Goal: Task Accomplishment & Management: Use online tool/utility

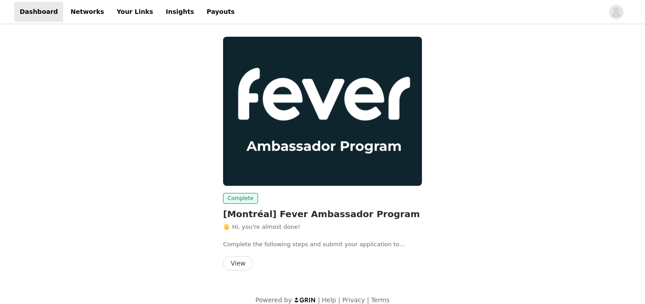
scroll to position [11, 0]
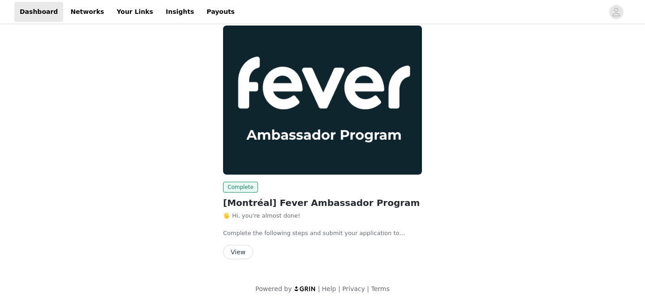
click at [241, 245] on button "View" at bounding box center [238, 252] width 30 height 14
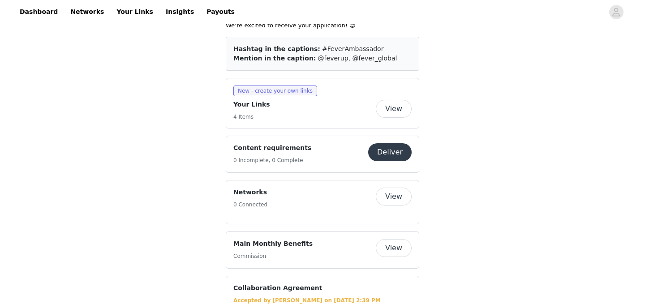
scroll to position [486, 0]
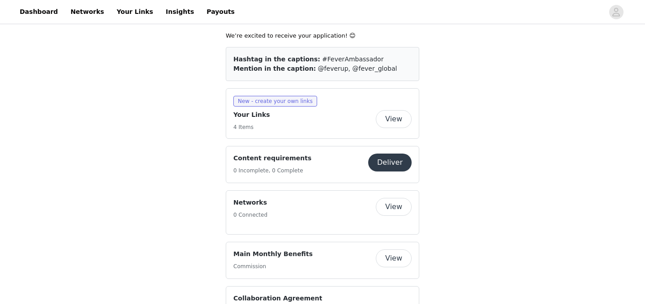
click at [398, 110] on button "View" at bounding box center [394, 119] width 36 height 18
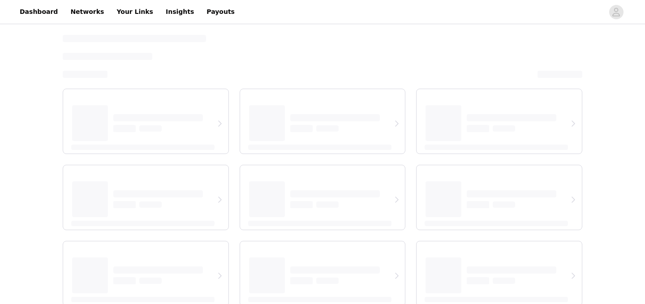
select select "12"
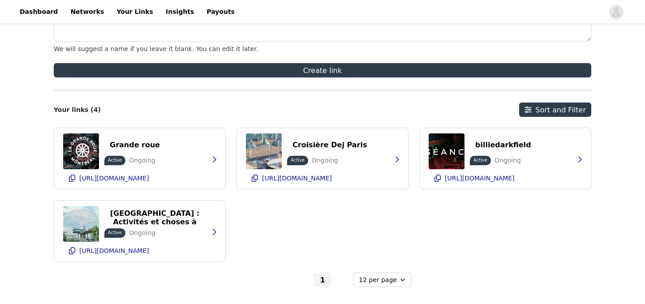
scroll to position [150, 0]
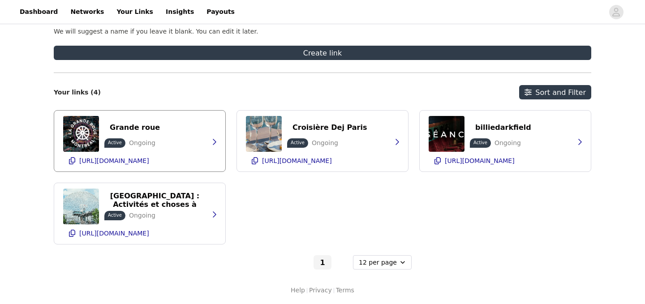
click at [164, 136] on div "Grande roue Active Ongoing [URL][DOMAIN_NAME]" at bounding box center [139, 141] width 153 height 61
click at [213, 144] on icon "button" at bounding box center [214, 141] width 7 height 7
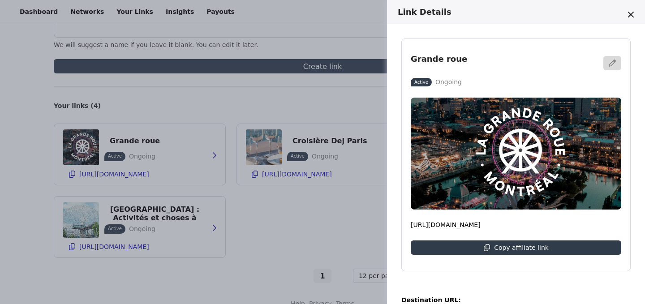
scroll to position [135, 0]
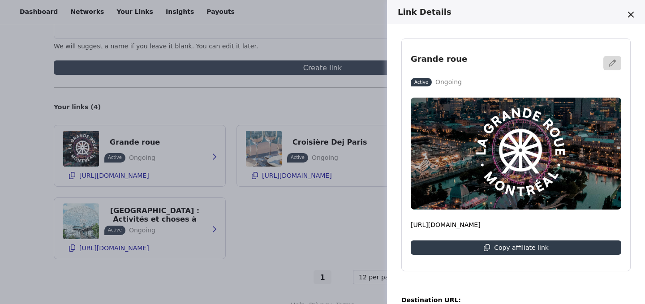
click at [336, 244] on div "Link Details Grande roue Active Ongoing [URL][DOMAIN_NAME] Copy affiliate link …" at bounding box center [322, 152] width 645 height 304
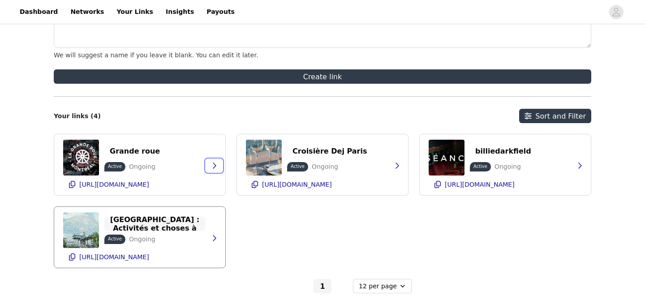
scroll to position [125, 0]
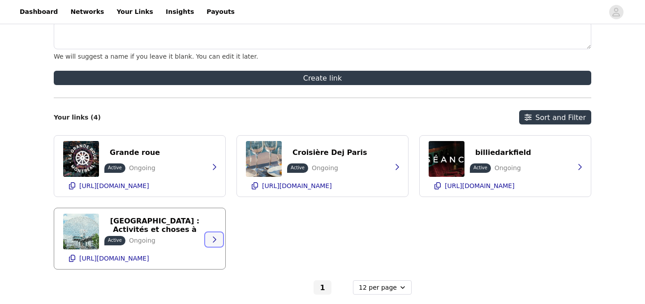
click at [215, 239] on icon "button" at bounding box center [214, 239] width 7 height 7
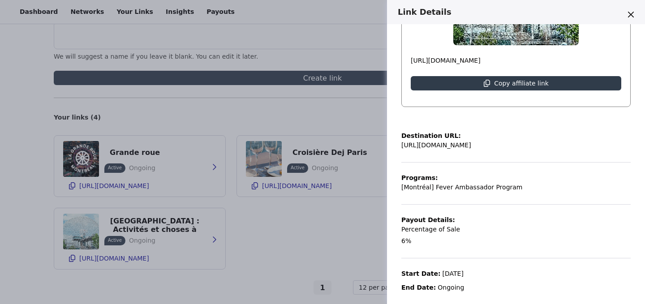
scroll to position [180, 0]
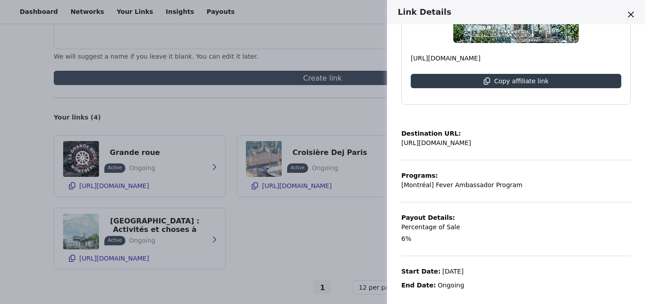
click at [342, 221] on div "Link Details Événements à [GEOGRAPHIC_DATA] : Activités et choses à faire | Fev…" at bounding box center [322, 152] width 645 height 304
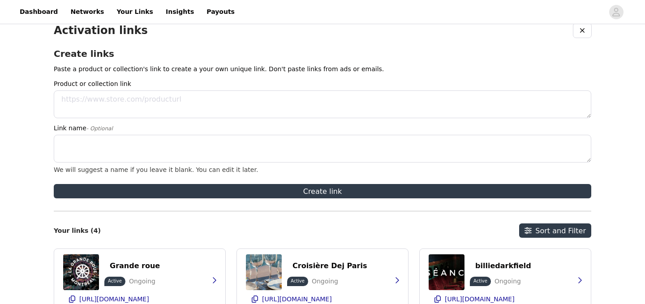
scroll to position [0, 0]
